Goal: Navigation & Orientation: Understand site structure

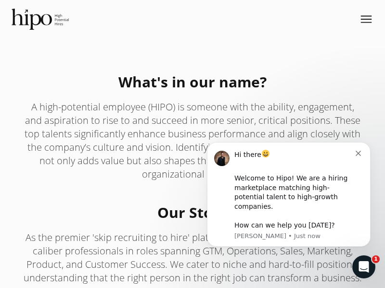
scroll to position [1518, 0]
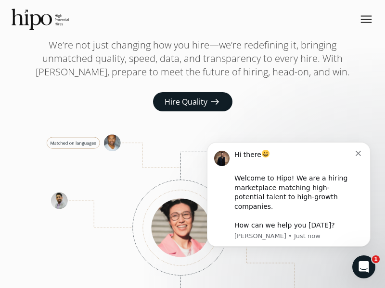
scroll to position [3686, 0]
